Goal: Transaction & Acquisition: Purchase product/service

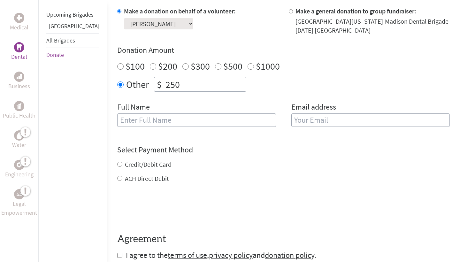
scroll to position [200, 0]
click at [152, 133] on div "Full Name" at bounding box center [196, 118] width 159 height 33
type input "[PERSON_NAME]"
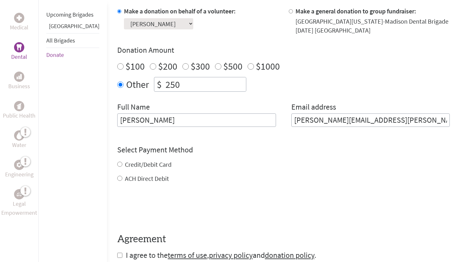
type input "[PERSON_NAME][EMAIL_ADDRESS][PERSON_NAME][DOMAIN_NAME]"
click at [125, 165] on div "Credit/Debit Card ACH Direct Debit" at bounding box center [283, 171] width 332 height 23
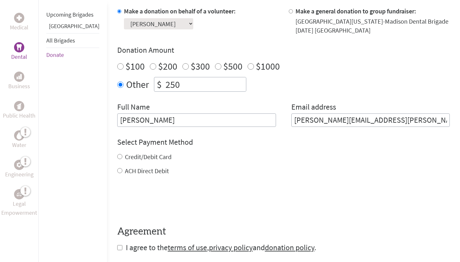
drag, startPoint x: 107, startPoint y: 170, endPoint x: 151, endPoint y: 170, distance: 44.1
click at [151, 170] on div "ACH Direct Debit" at bounding box center [283, 170] width 332 height 9
click at [132, 171] on label "ACH Direct Debit" at bounding box center [147, 171] width 44 height 8
click at [122, 171] on input "ACH Direct Debit" at bounding box center [119, 170] width 5 height 5
radio input "true"
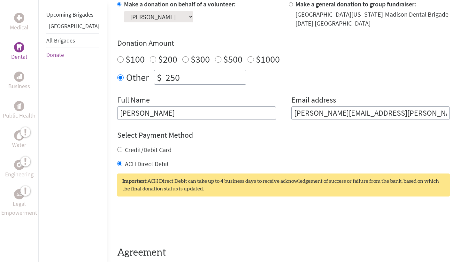
scroll to position [207, 0]
drag, startPoint x: 169, startPoint y: 188, endPoint x: 130, endPoint y: 180, distance: 40.1
click at [130, 180] on div "Important: ACH Direct Debit can take up to 4 business days to receive acknowled…" at bounding box center [283, 184] width 332 height 23
copy div "ACH Direct Debit can take up to 4 business days to receive acknowledgement of s…"
click at [125, 153] on label "Credit/Debit Card" at bounding box center [148, 149] width 47 height 8
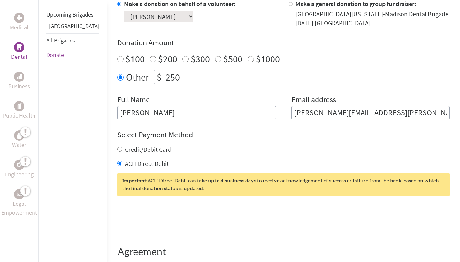
click at [117, 152] on input "Credit/Debit Card" at bounding box center [119, 149] width 5 height 5
radio input "true"
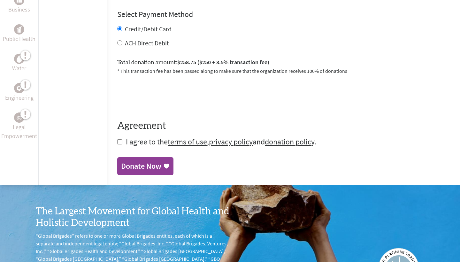
scroll to position [333, 0]
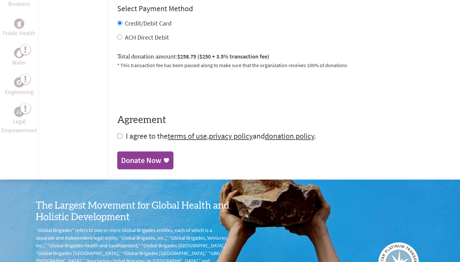
click at [117, 136] on form "Make a donation on behalf of a volunteer: Select a volunteer... [PERSON_NAME] […" at bounding box center [283, 7] width 332 height 268
click at [117, 139] on input "checkbox" at bounding box center [119, 135] width 5 height 5
checkbox input "true"
click at [125, 166] on div "Donate Now" at bounding box center [141, 161] width 40 height 10
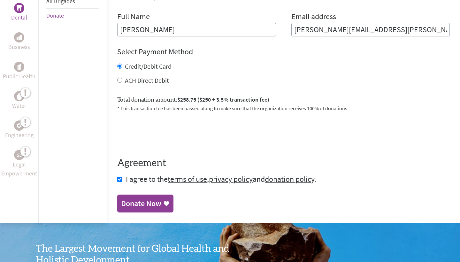
scroll to position [295, 0]
